Goal: Contribute content: Add original content to the website for others to see

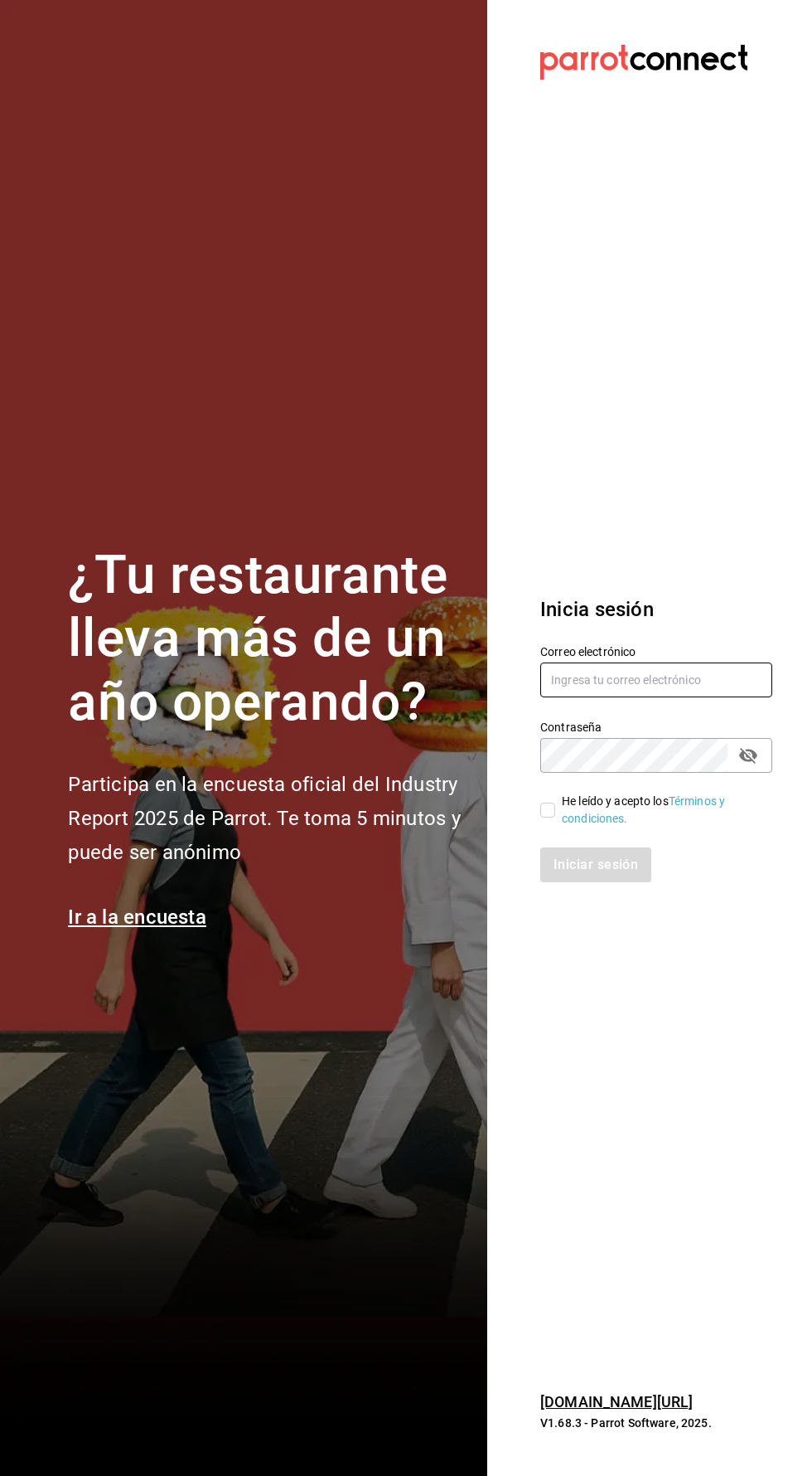
click at [675, 698] on input "text" at bounding box center [657, 679] width 233 height 35
type input "[EMAIL_ADDRESS][DOMAIN_NAME]"
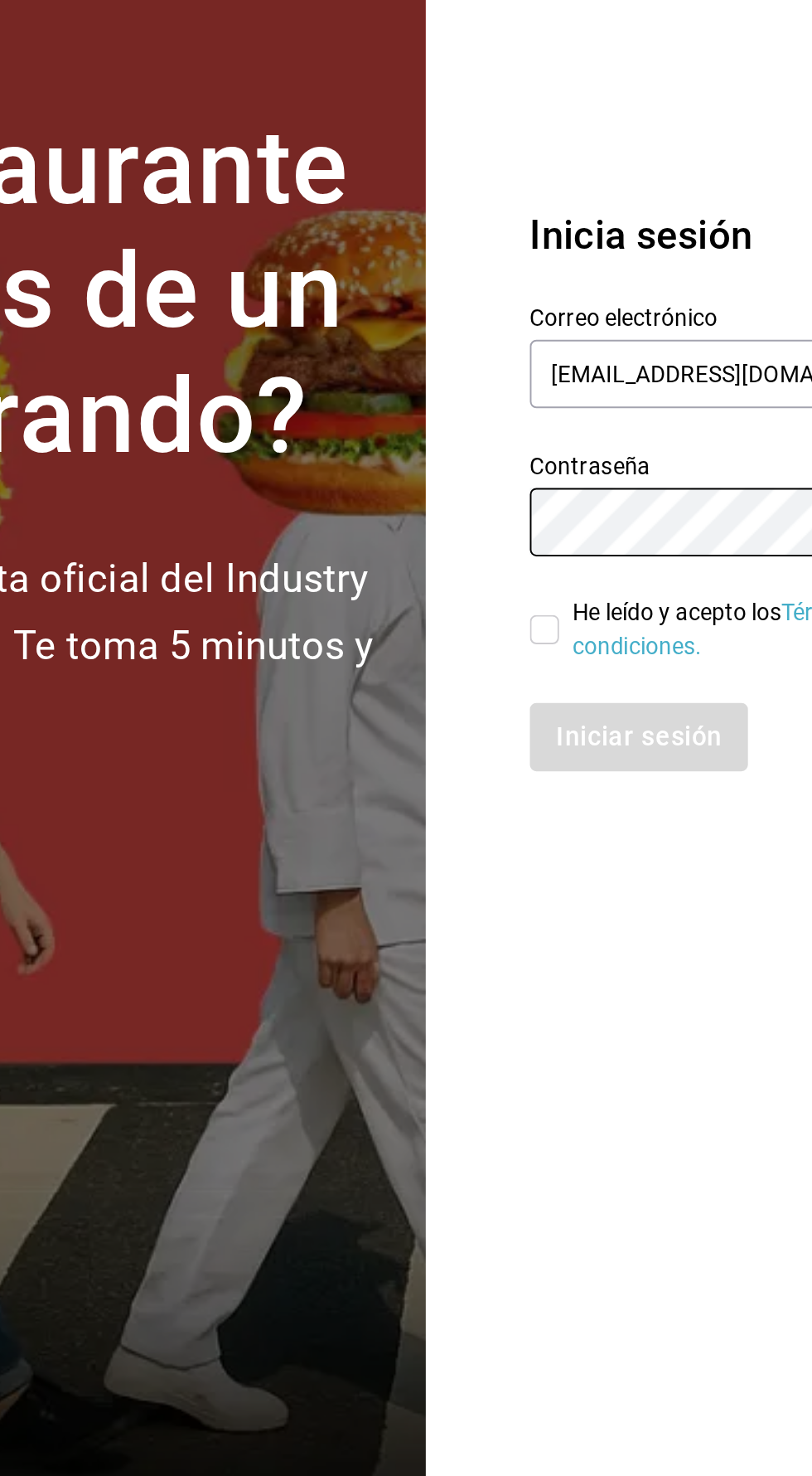
click at [548, 817] on input "He leído y acepto los Términos y condiciones." at bounding box center [548, 809] width 15 height 15
checkbox input "true"
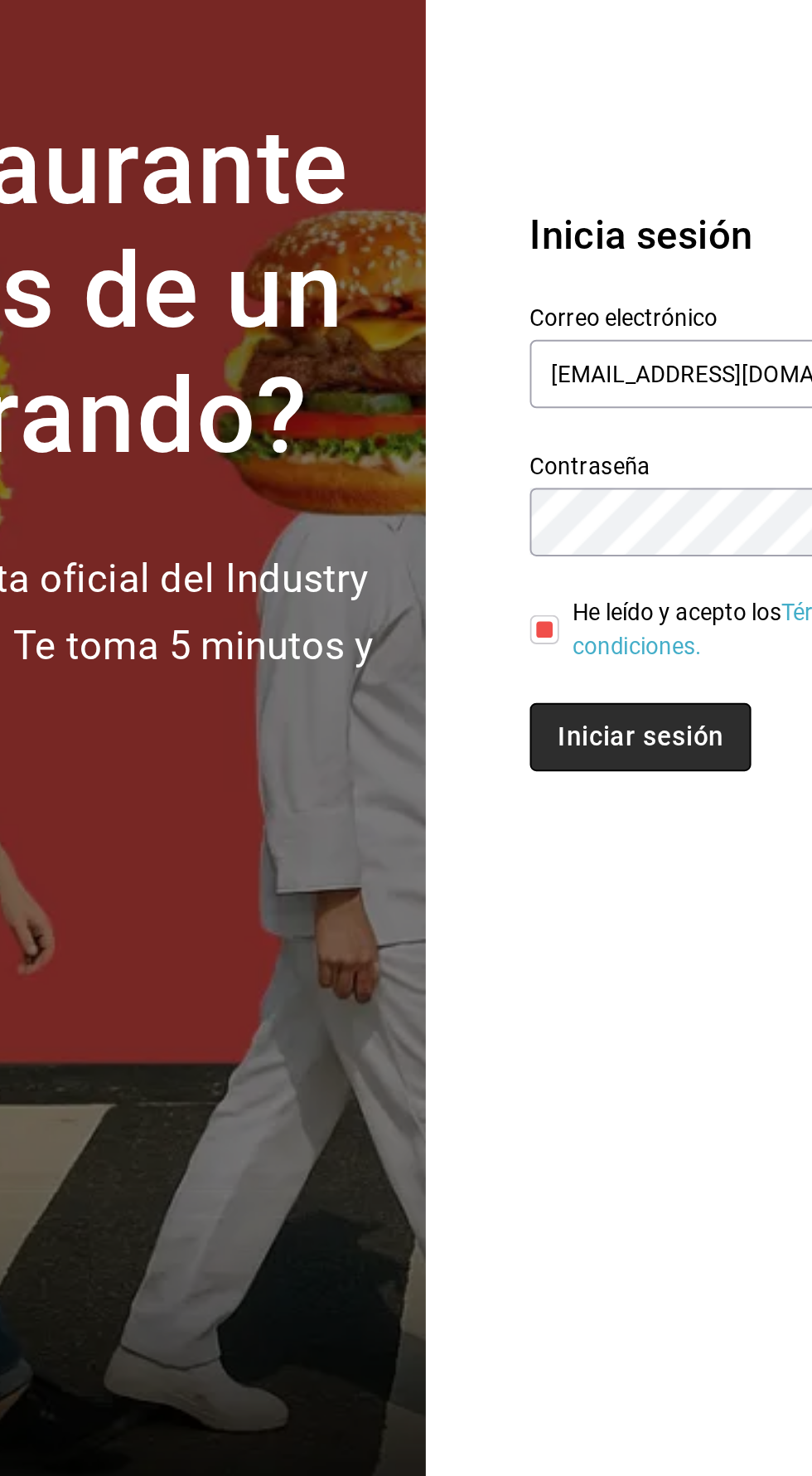
click at [543, 882] on button "Iniciar sesión" at bounding box center [597, 865] width 113 height 35
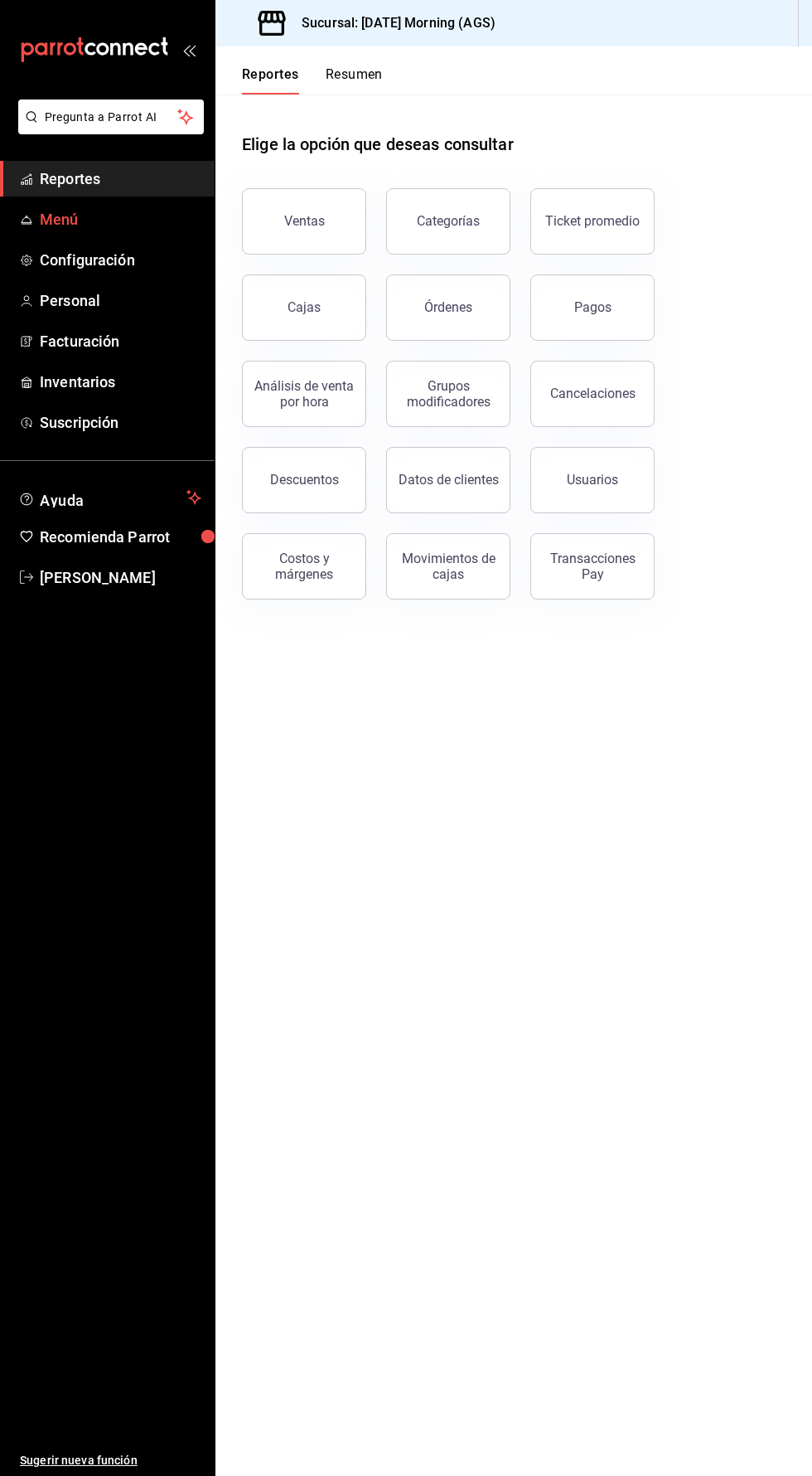
click at [45, 223] on span "Menú" at bounding box center [121, 219] width 162 height 23
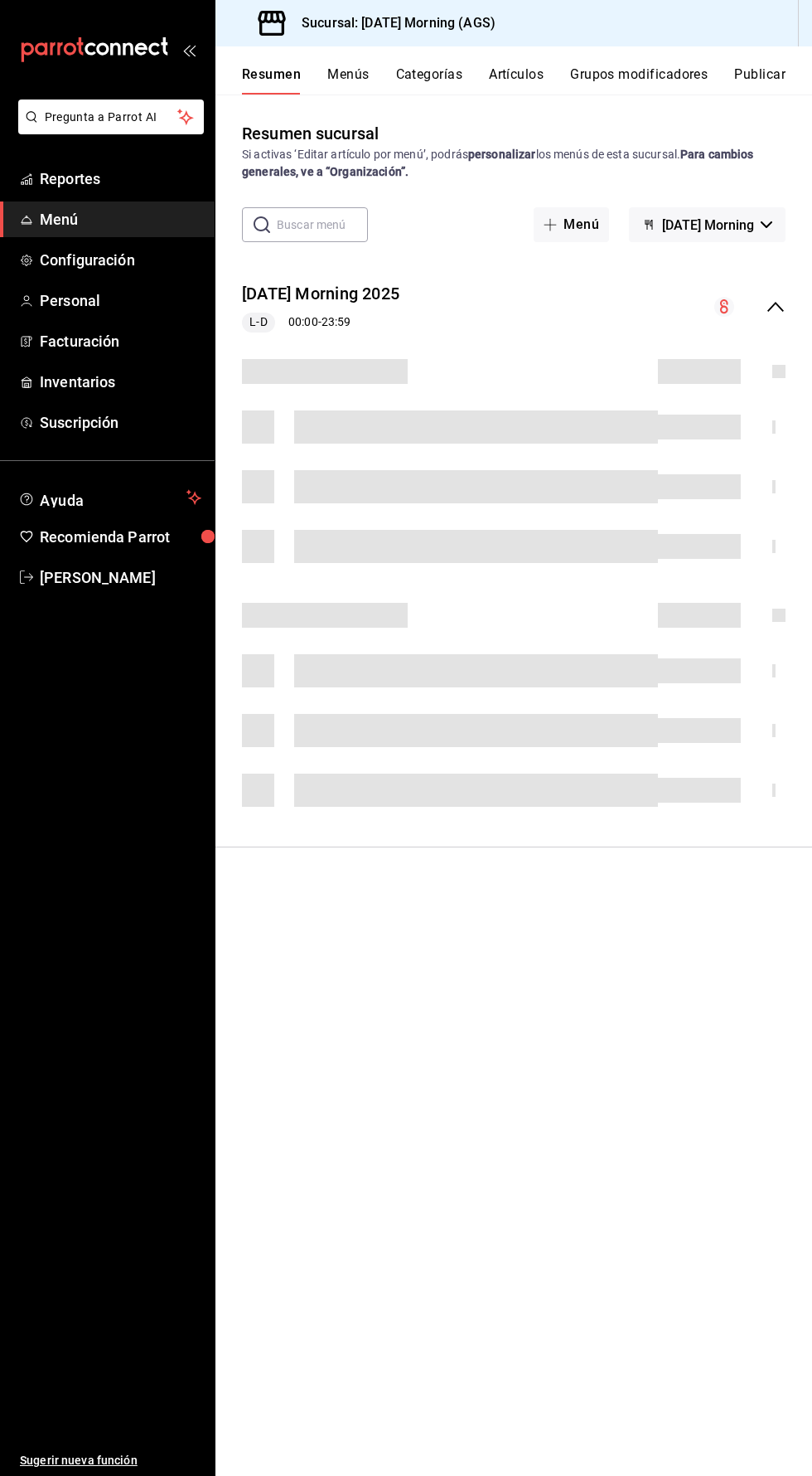
click at [530, 90] on button "Artículos" at bounding box center [516, 80] width 54 height 28
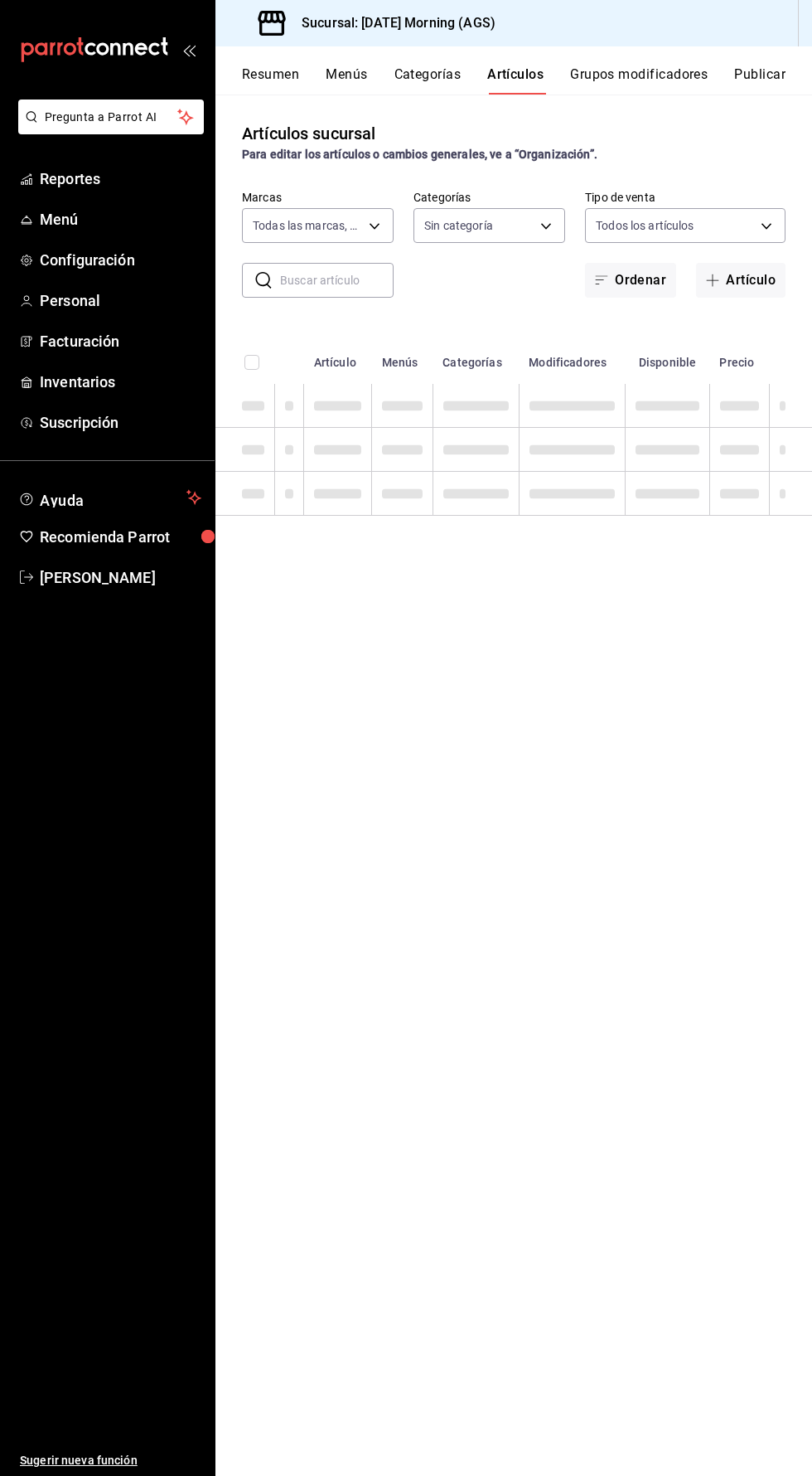
type input "46e7e048-dd01-496a-8bdd-34efddf40249"
type input "78c04b5c-ca96-47a8-997c-2db05e595e8e,f94c979a-9160-4e63-95b5-e66873f5f0ad,3a4fc…"
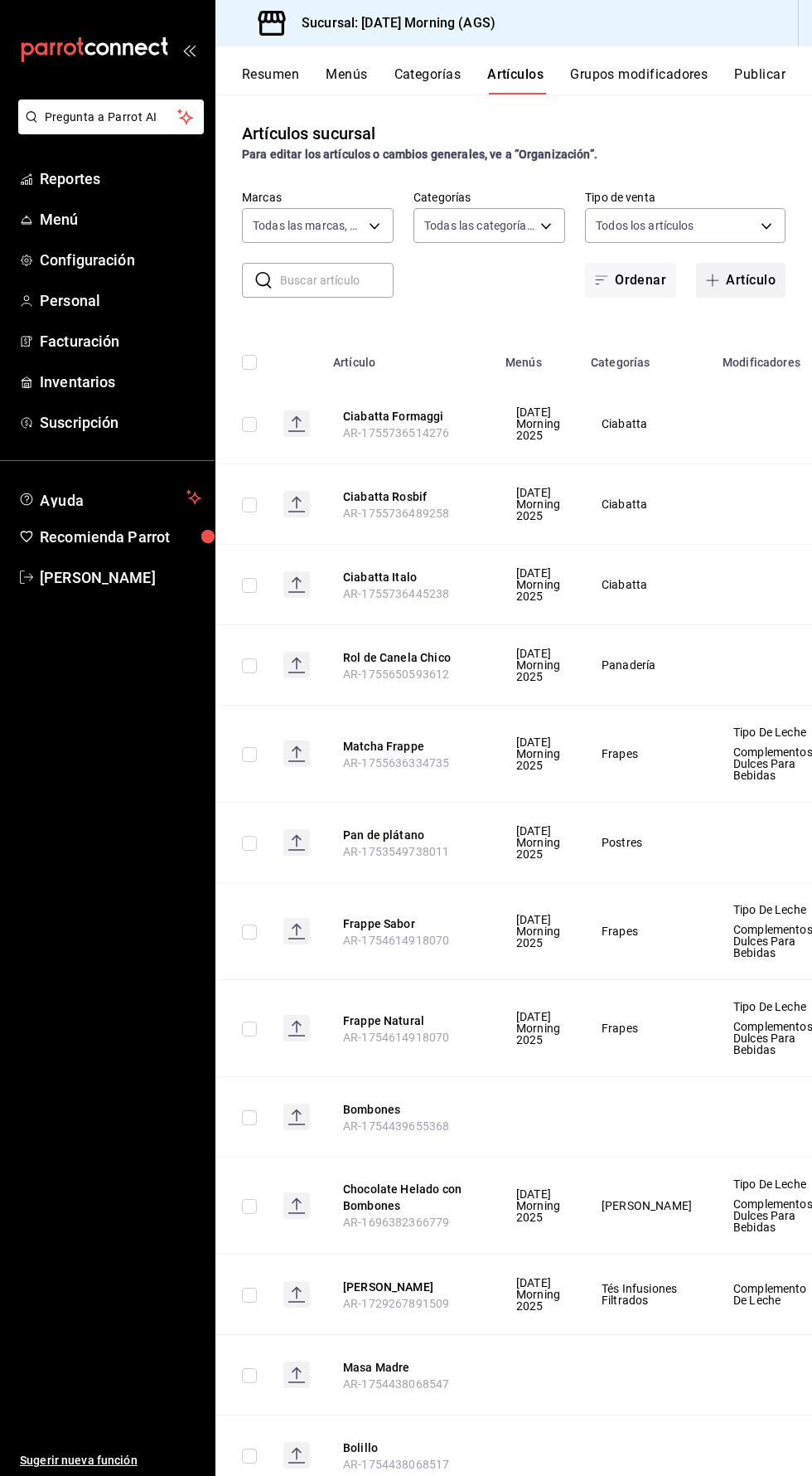
click at [760, 275] on button "Artículo" at bounding box center [741, 280] width 90 height 35
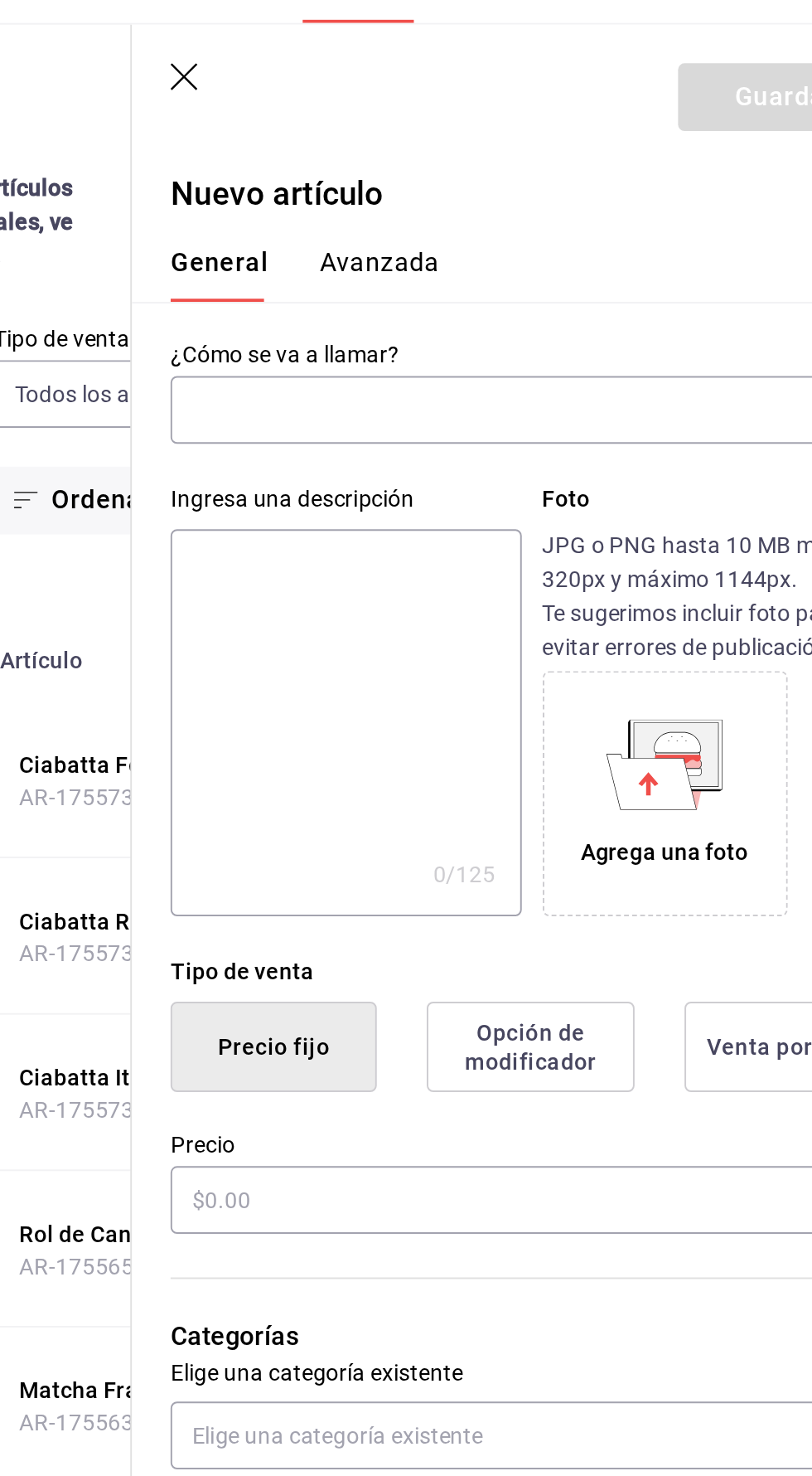
click at [578, 292] on input "text" at bounding box center [586, 293] width 329 height 34
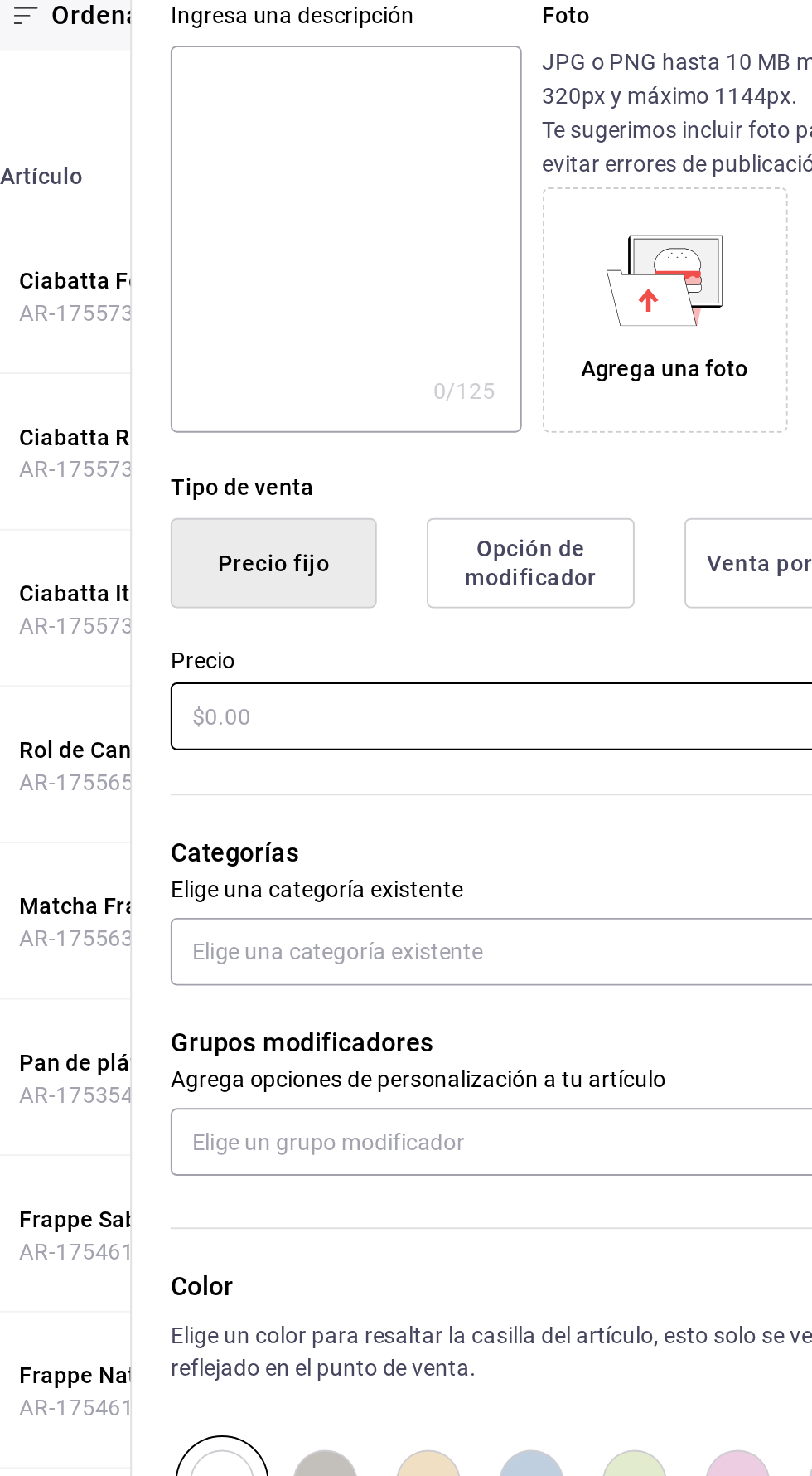
type input "Extra sopa de tomate"
click at [489, 698] on input "text" at bounding box center [607, 699] width 371 height 35
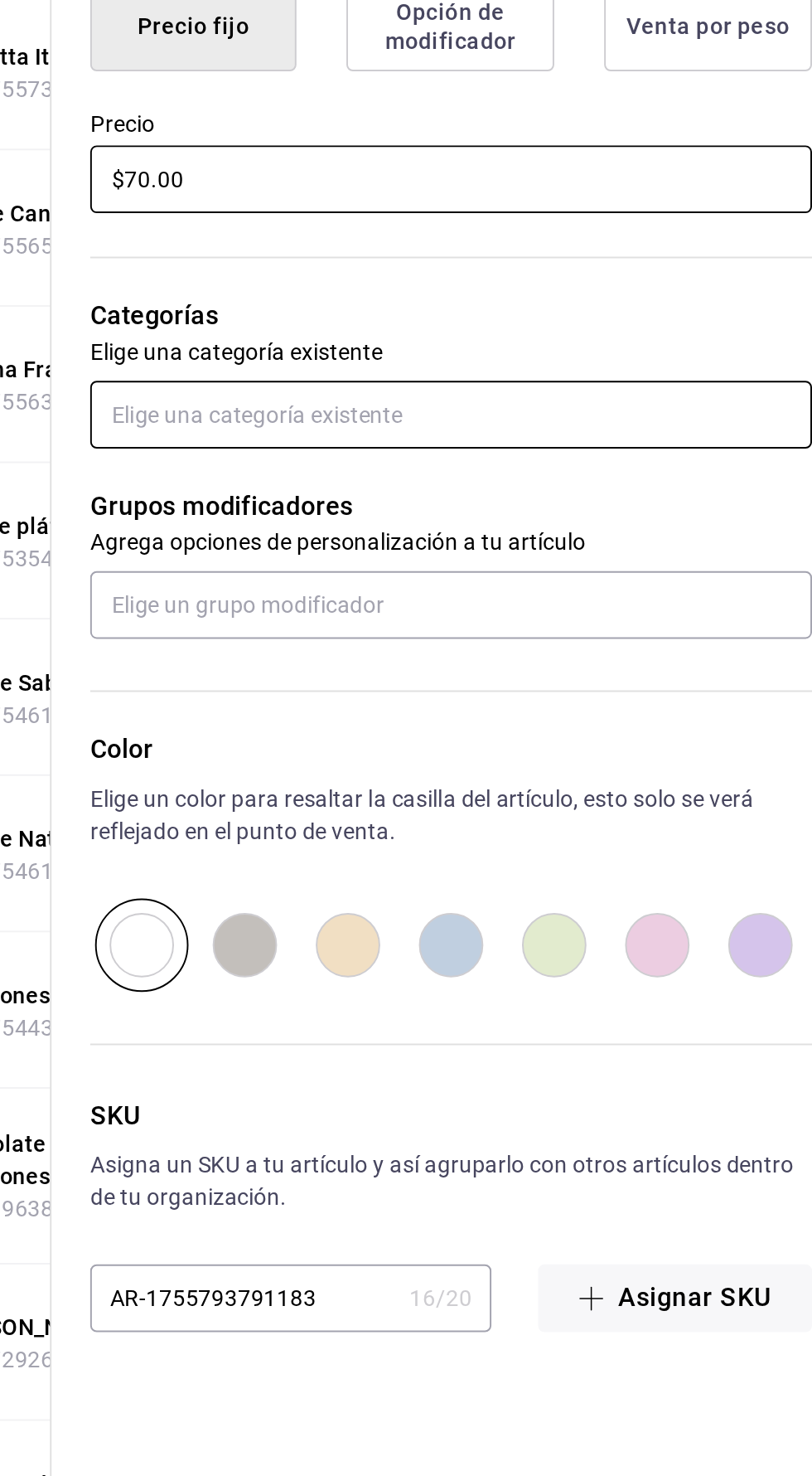
type input "$70.00"
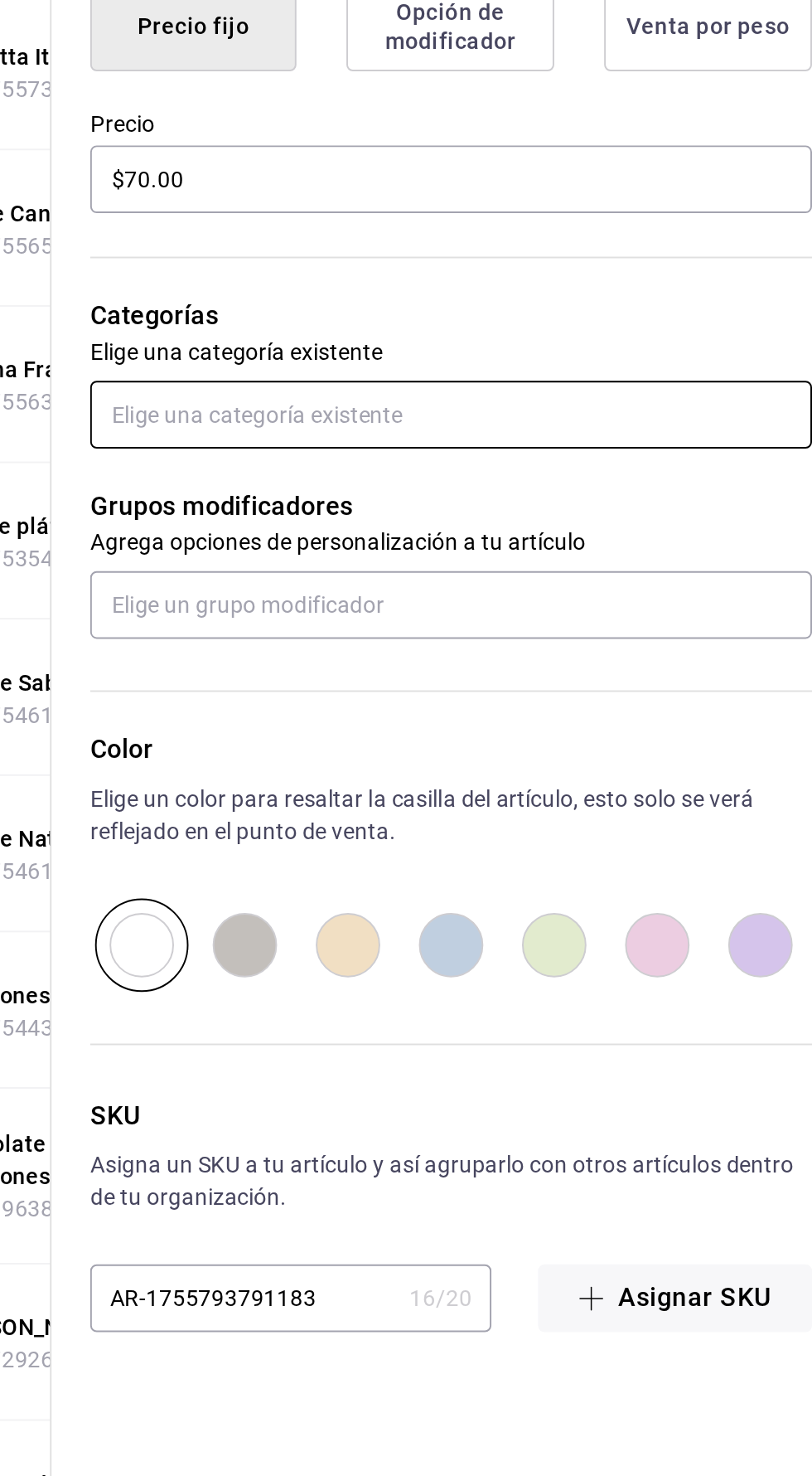
click at [589, 817] on input "text" at bounding box center [607, 820] width 371 height 35
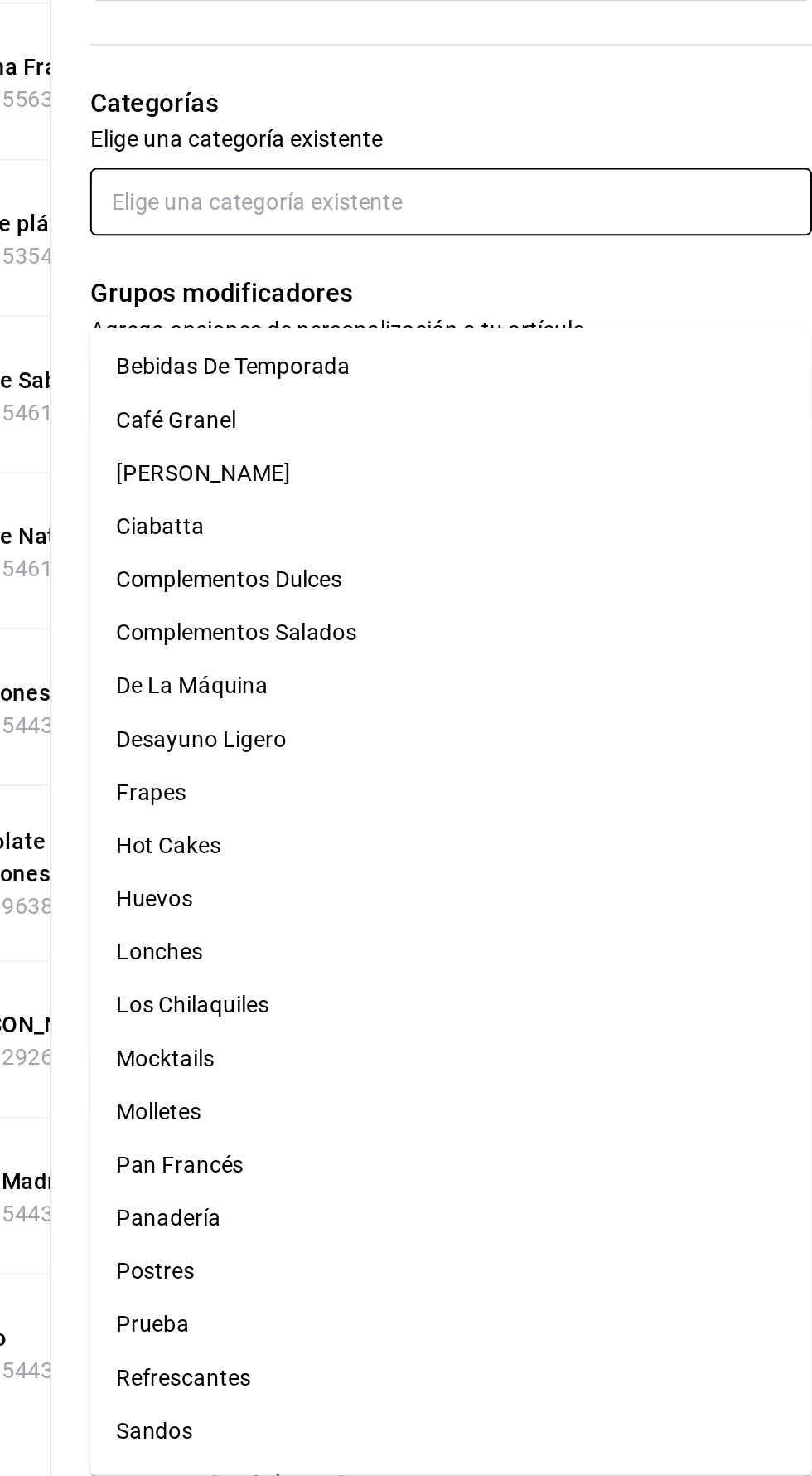
scroll to position [105, 0]
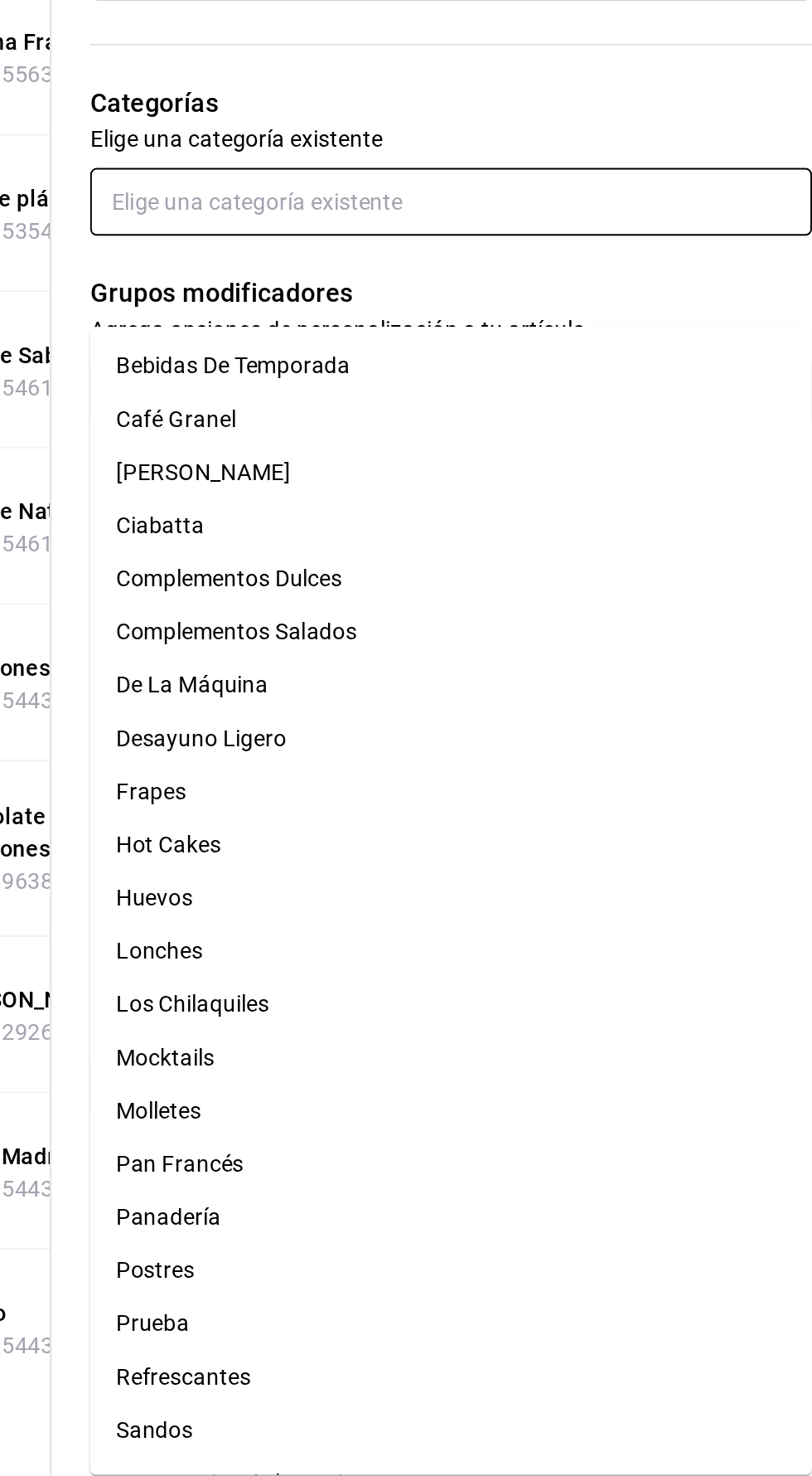
click at [470, 1439] on li "Sandos" at bounding box center [607, 1452] width 371 height 27
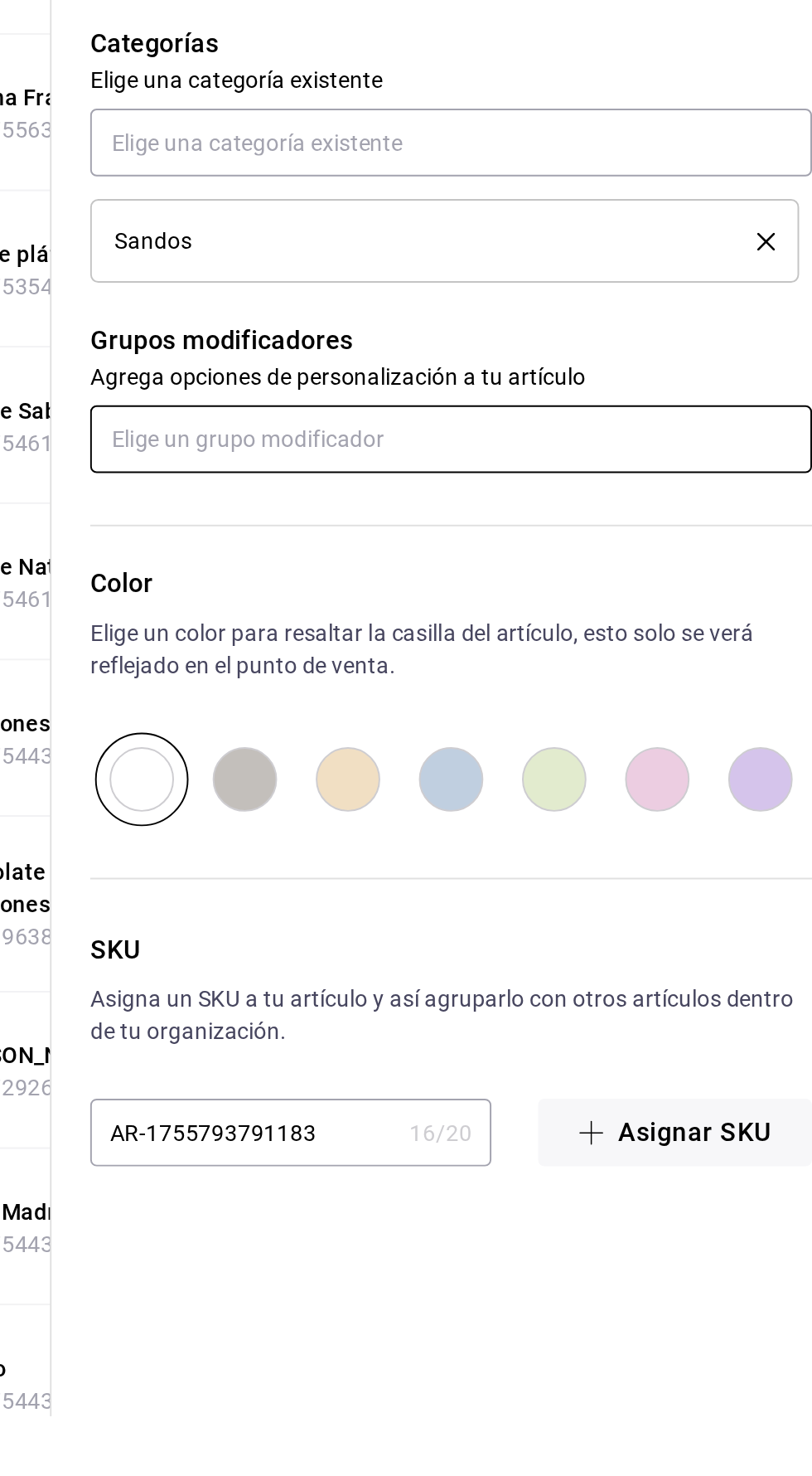
click at [603, 967] on input "text" at bounding box center [607, 973] width 371 height 35
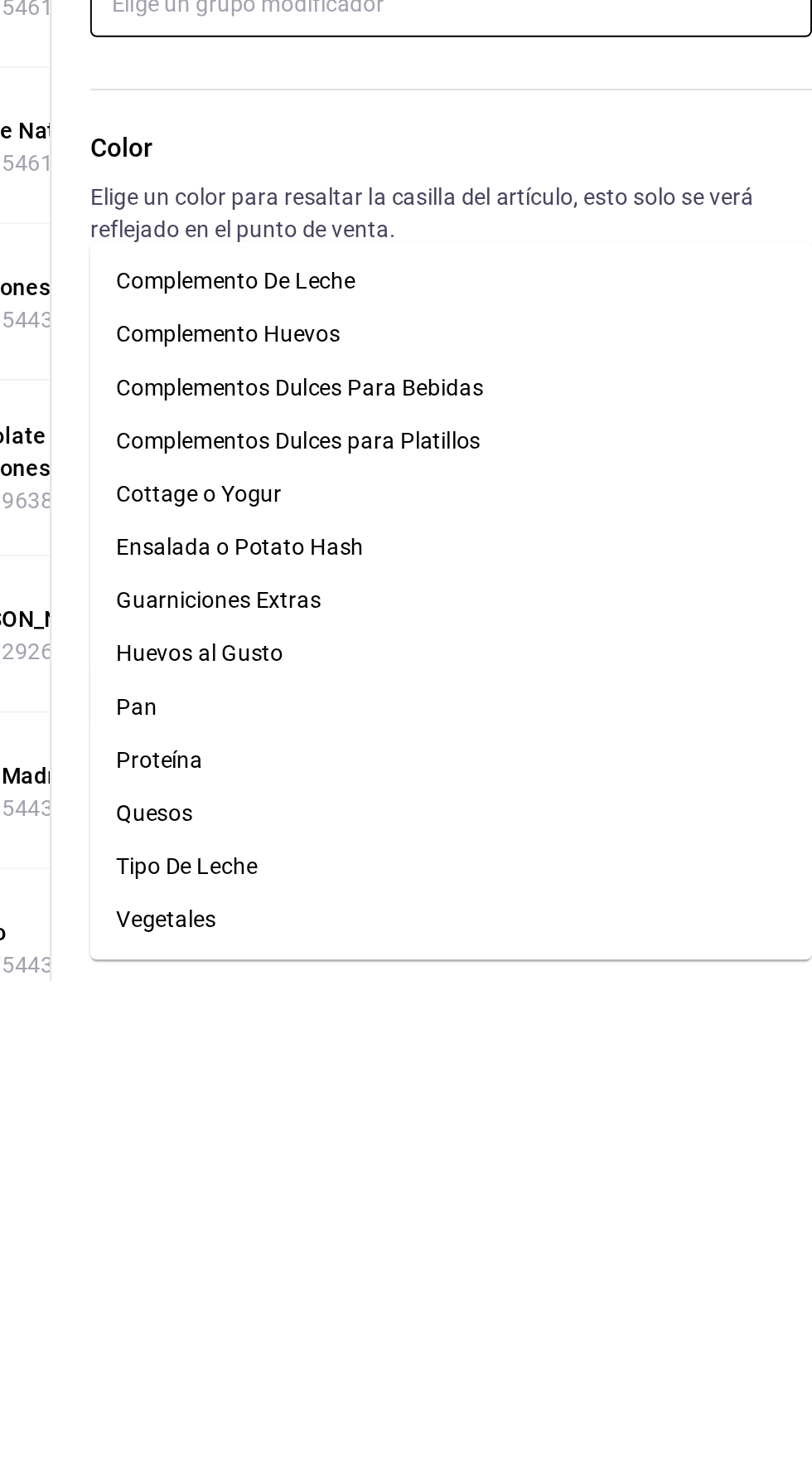
click at [528, 1272] on div "Guarniciones Extras" at bounding box center [487, 1280] width 106 height 17
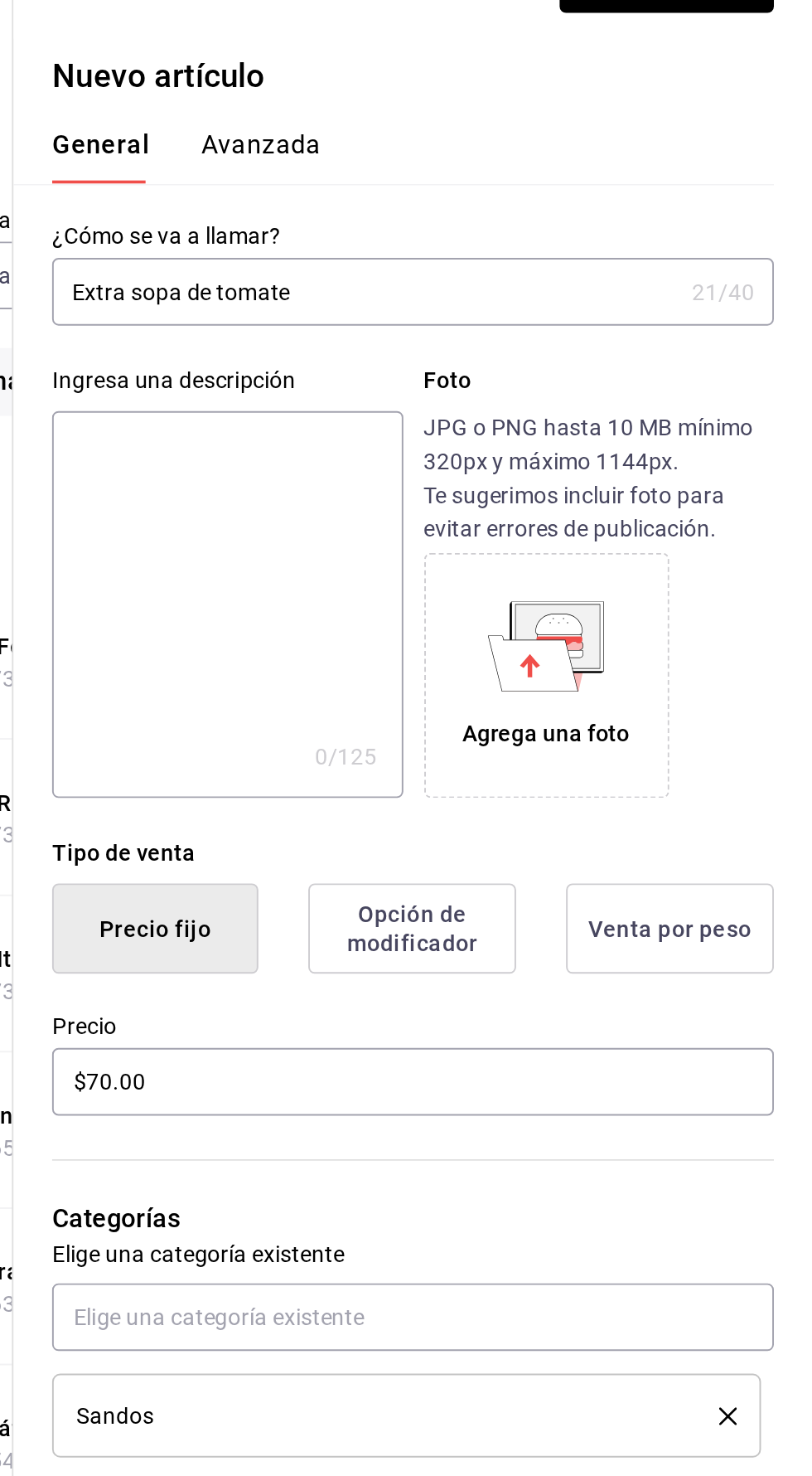
scroll to position [0, 0]
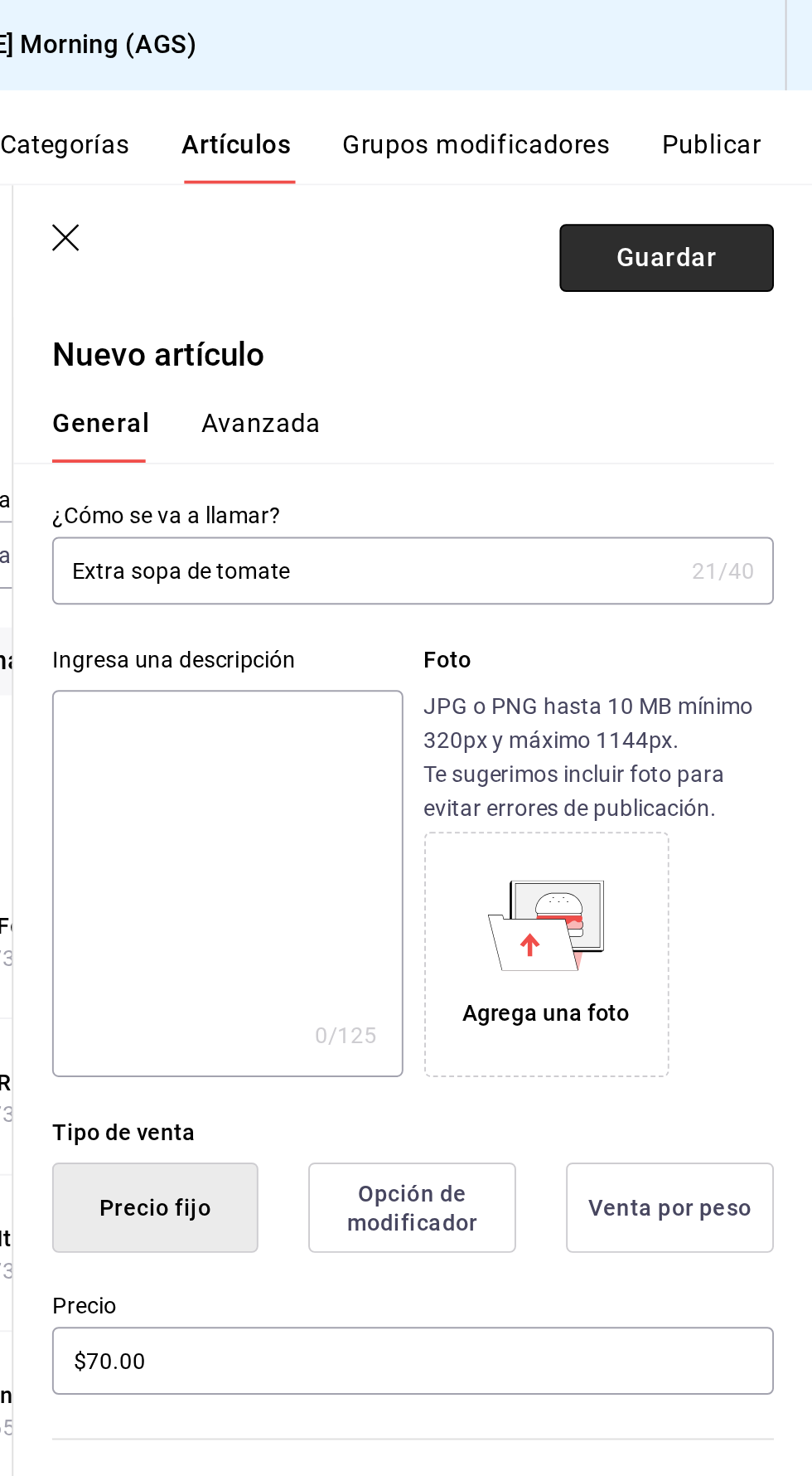
click at [730, 148] on button "Guardar" at bounding box center [737, 133] width 110 height 35
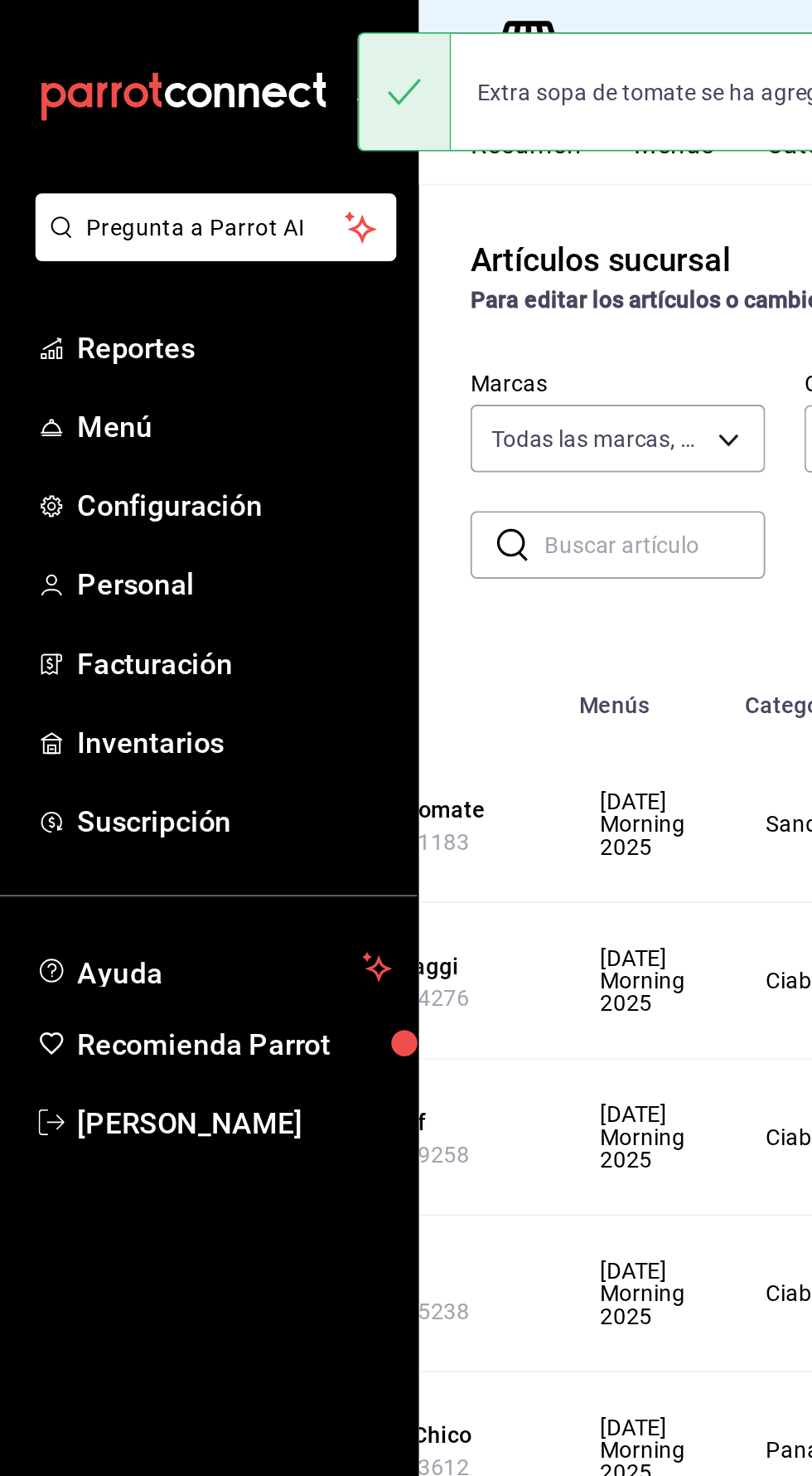
scroll to position [0, 236]
